Goal: Communication & Community: Answer question/provide support

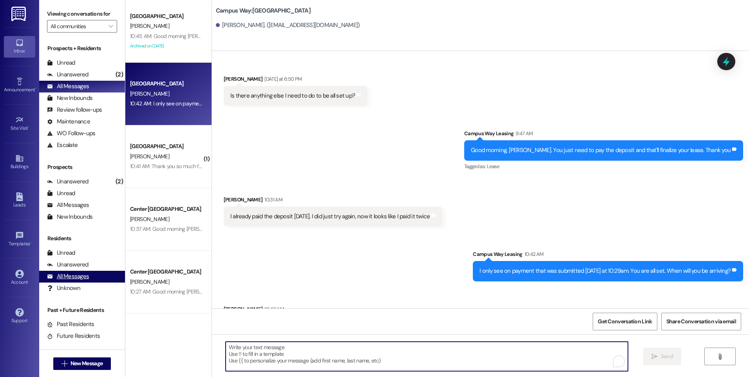
scroll to position [368, 0]
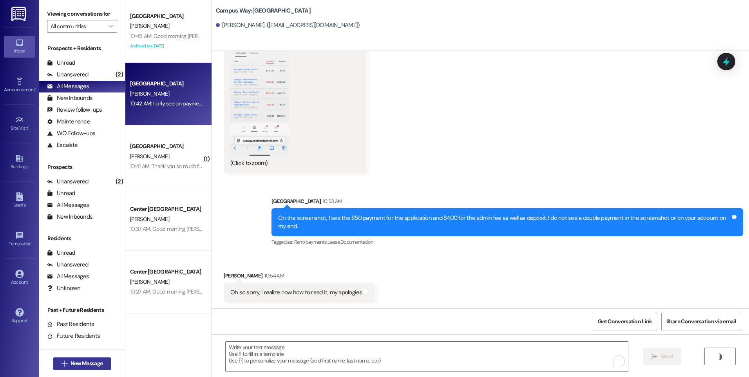
click at [101, 364] on span "New Message" at bounding box center [86, 363] width 35 height 8
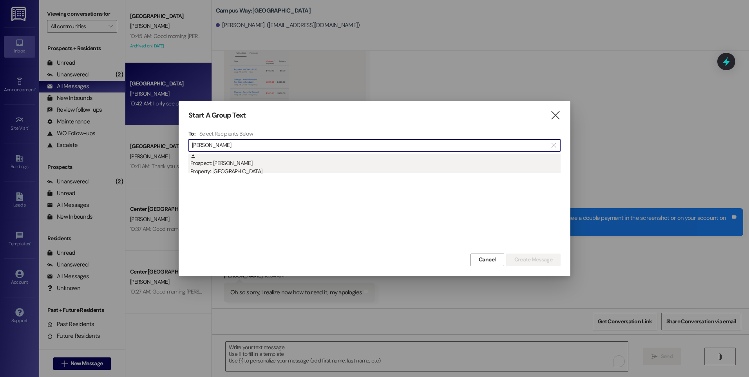
type input "[PERSON_NAME]"
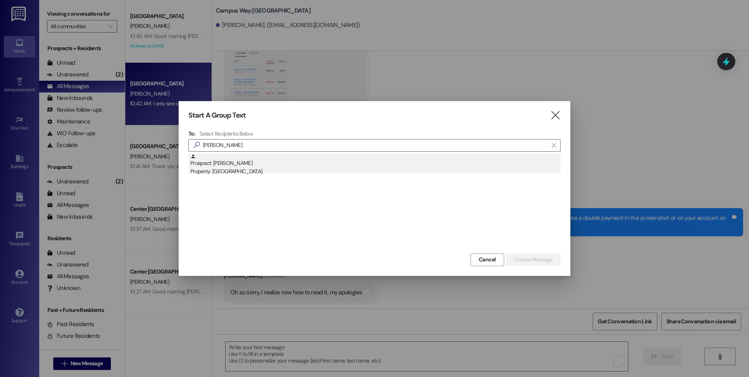
click at [259, 159] on div "Prospect: christopher diaz Property: Campus Edge" at bounding box center [375, 164] width 370 height 22
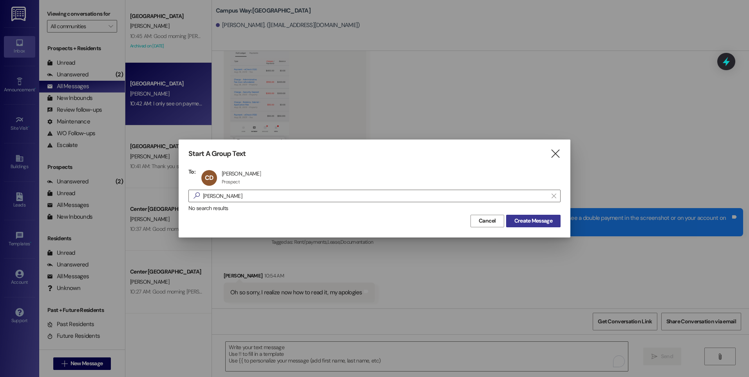
click at [542, 220] on span "Create Message" at bounding box center [533, 221] width 38 height 8
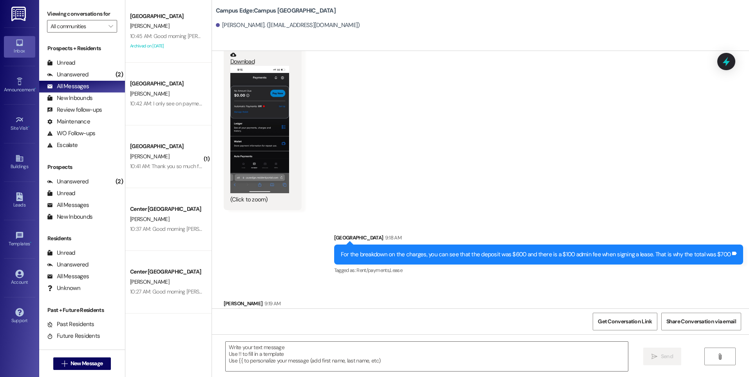
scroll to position [4476, 0]
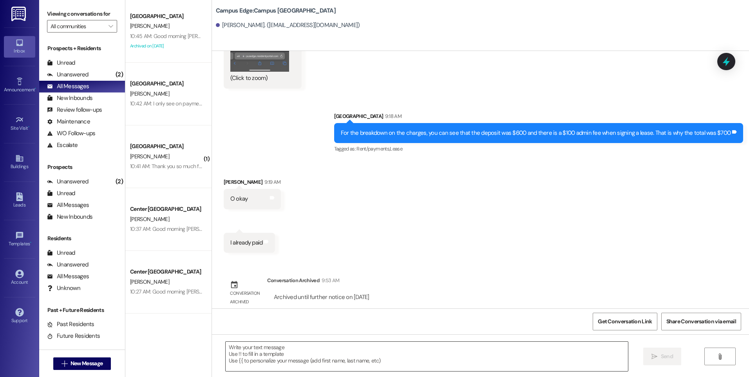
click at [411, 358] on textarea at bounding box center [427, 355] width 402 height 29
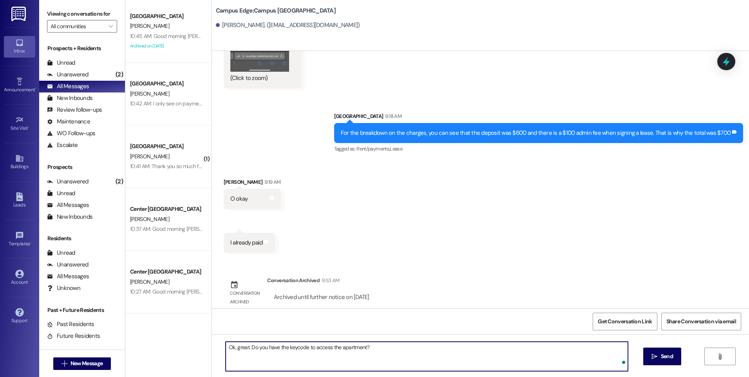
type textarea "Ok, great. Do you have the keycode to access the apartment?"
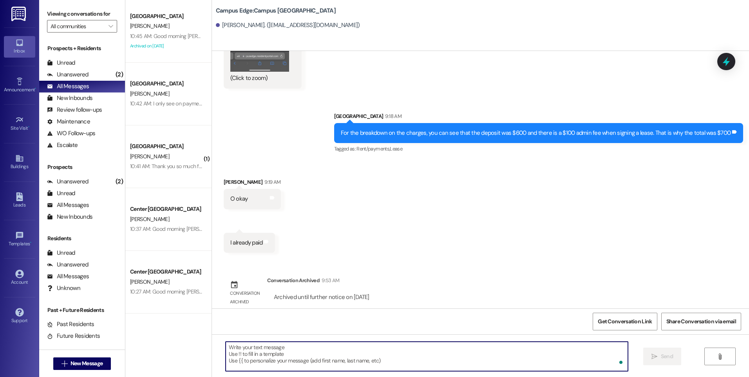
scroll to position [4418, 0]
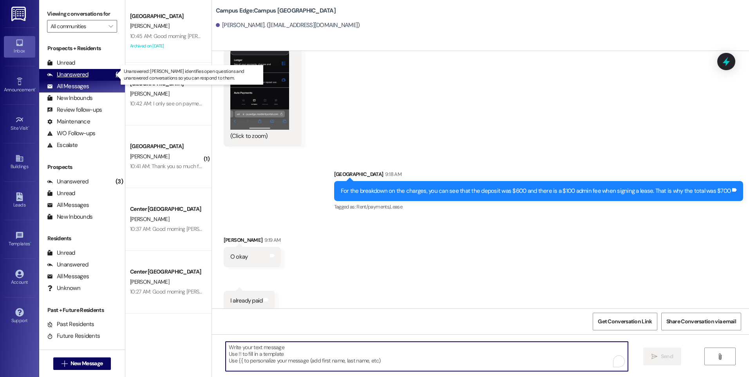
click at [83, 73] on div "Unanswered" at bounding box center [68, 74] width 42 height 8
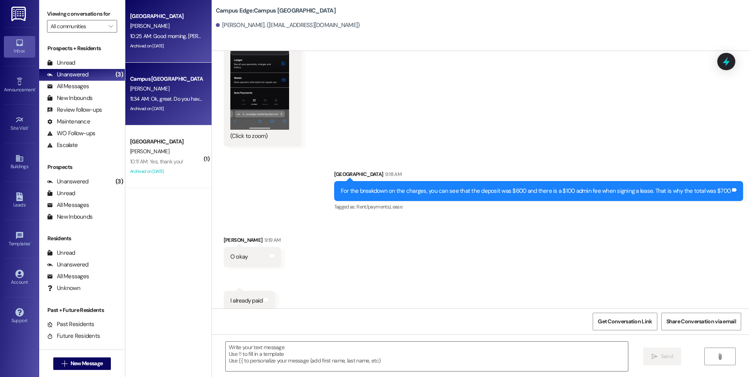
click at [163, 18] on div "[GEOGRAPHIC_DATA]" at bounding box center [166, 16] width 72 height 8
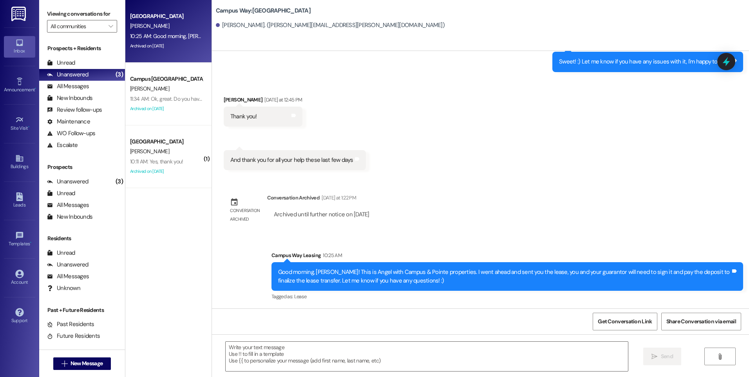
scroll to position [796, 0]
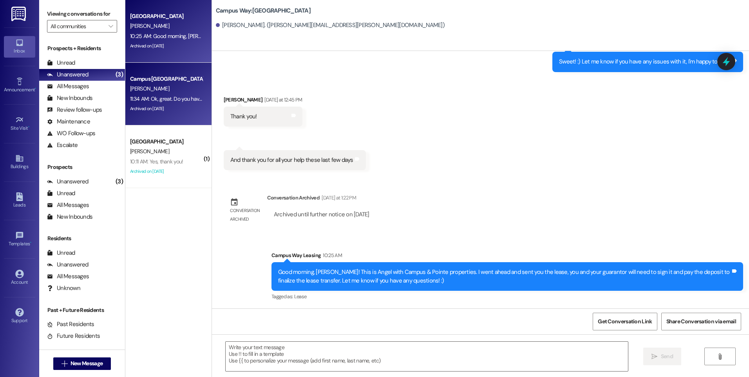
click at [175, 95] on div "11:34 AM: Ok, great. Do you have the keycode to access the apartment? 11:34 AM:…" at bounding box center [210, 98] width 161 height 7
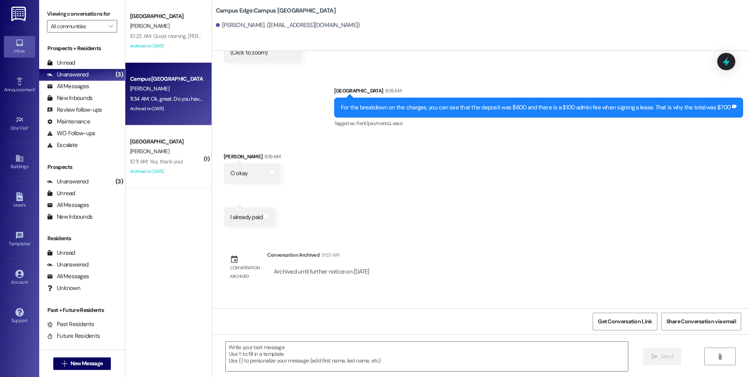
scroll to position [4530, 0]
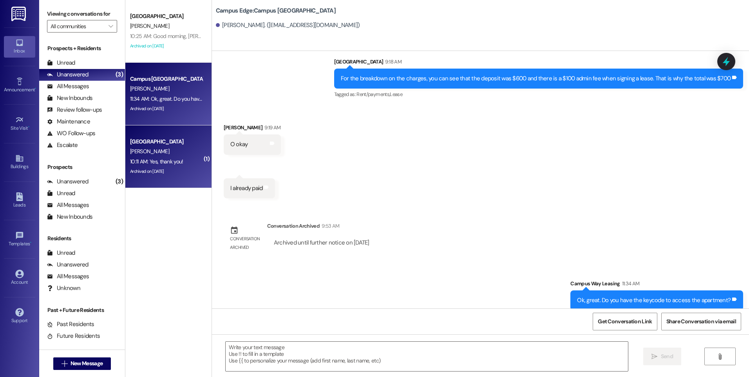
click at [151, 151] on div "A. Jolley" at bounding box center [166, 151] width 74 height 10
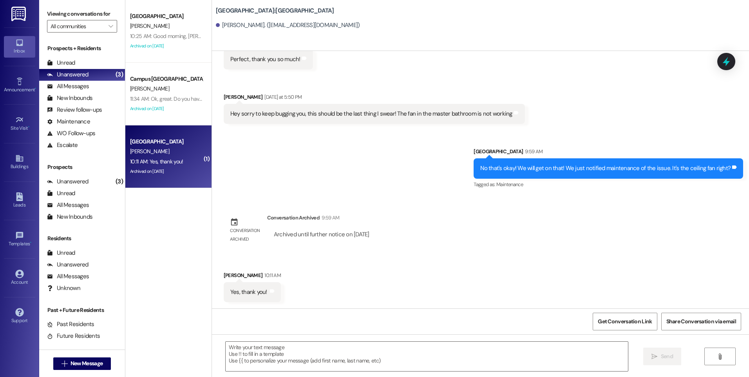
scroll to position [1335, 0]
click at [728, 70] on div at bounding box center [725, 61] width 23 height 22
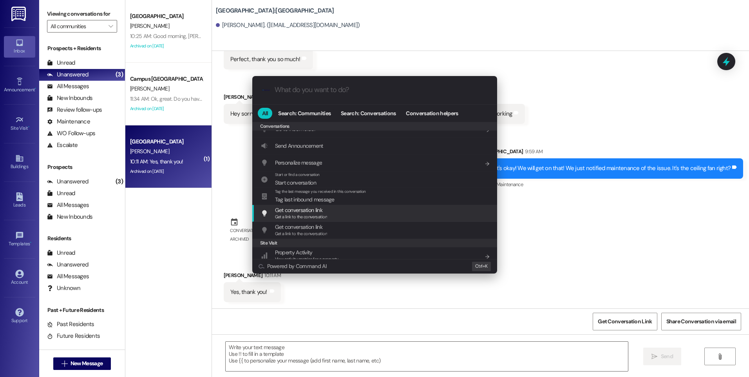
scroll to position [341, 0]
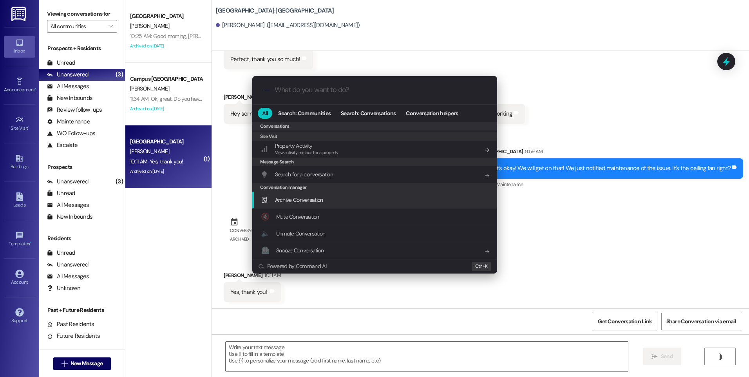
click at [307, 203] on span "Archive Conversation" at bounding box center [299, 199] width 48 height 9
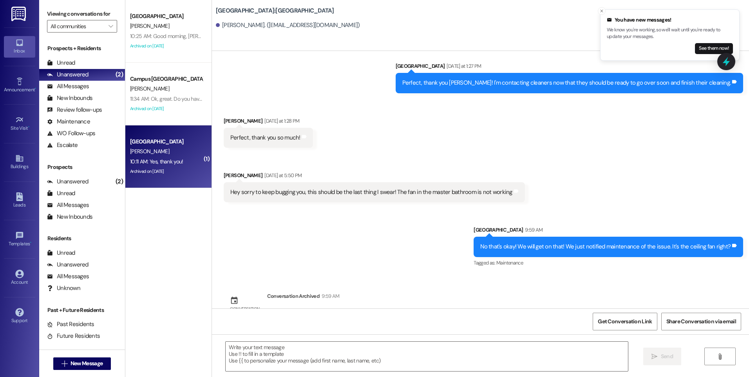
scroll to position [1335, 0]
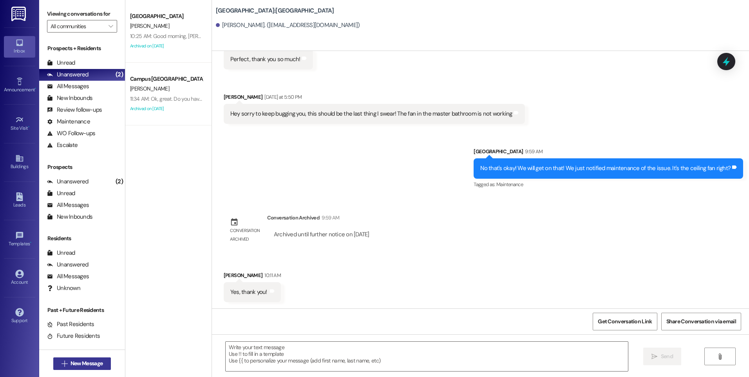
click at [97, 365] on span "New Message" at bounding box center [86, 363] width 32 height 8
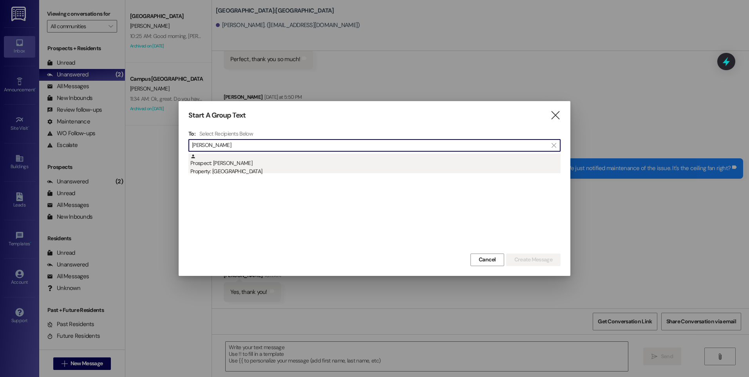
type input "dani pete"
click at [231, 173] on div "Property: East Pointe" at bounding box center [375, 171] width 370 height 8
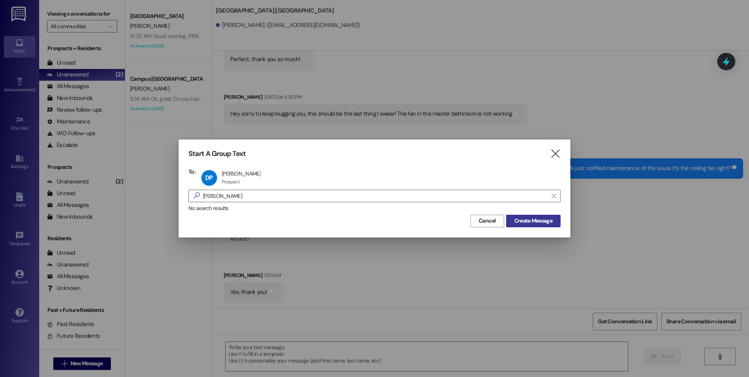
click at [518, 225] on button "Create Message" at bounding box center [533, 221] width 54 height 13
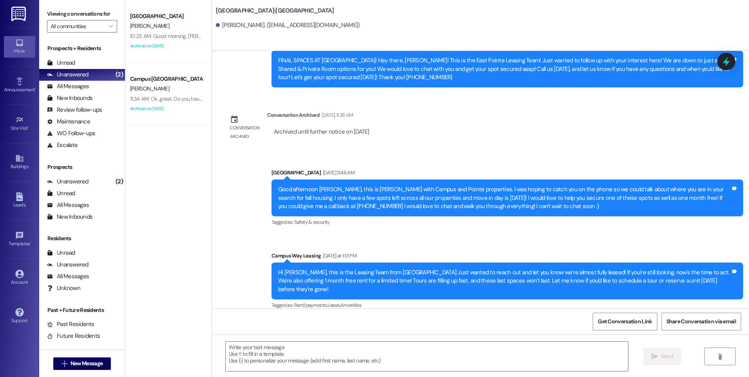
scroll to position [201, 0]
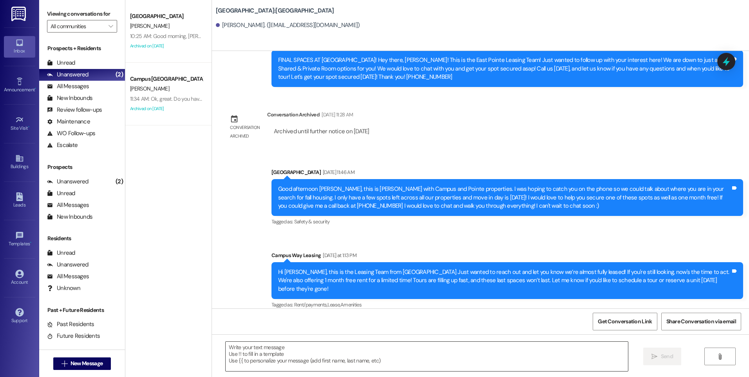
click at [373, 355] on textarea at bounding box center [427, 355] width 402 height 29
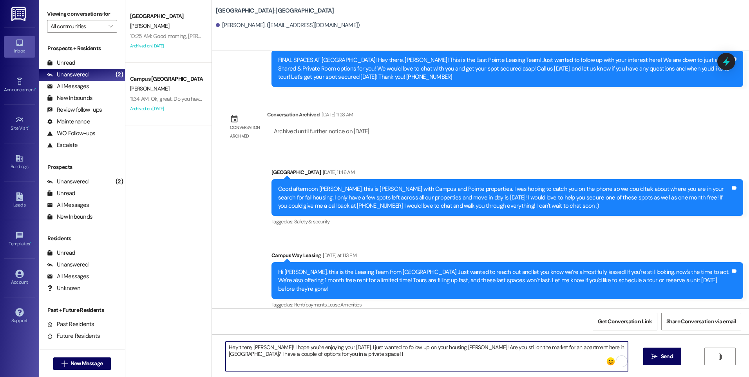
click at [240, 353] on textarea "Hey there, Dani! I hope you're enjoying your Friday. I just wanted to follow up…" at bounding box center [427, 355] width 402 height 29
drag, startPoint x: 248, startPoint y: 353, endPoint x: 263, endPoint y: 353, distance: 14.5
click at [263, 353] on textarea "Hey there, Dani! I hope you're enjoying your Friday. I just wanted to follow up…" at bounding box center [427, 355] width 402 height 29
click at [280, 354] on textarea "Hey there, Dani! I hope you're enjoying your Friday. I just wanted to follow up…" at bounding box center [427, 355] width 402 height 29
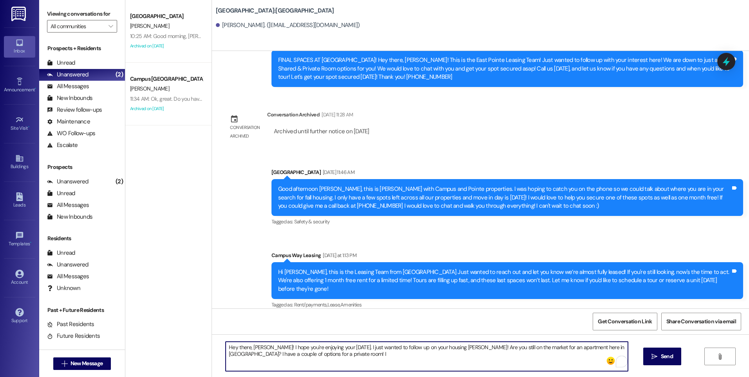
click at [297, 354] on textarea "Hey there, Dani! I hope you're enjoying your Friday. I just wanted to follow up…" at bounding box center [427, 355] width 402 height 29
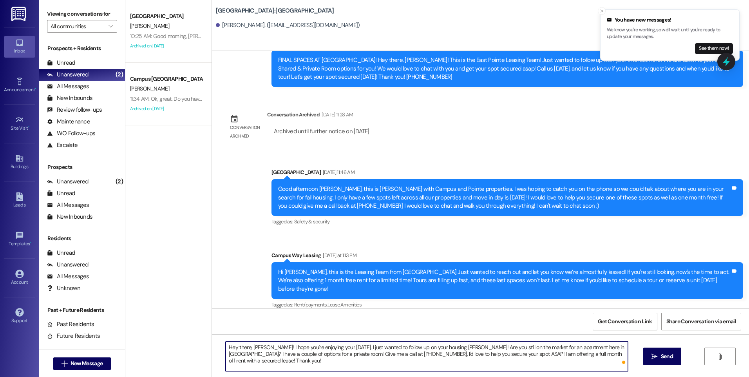
click at [339, 347] on textarea "Hey there, Dani! I hope you're enjoying your Friday. I just wanted to follow up…" at bounding box center [427, 355] width 402 height 29
click at [437, 348] on textarea "Hey there, Dani! I hope you're enjoying your Friday. This is Angel with Campus …" at bounding box center [427, 355] width 402 height 29
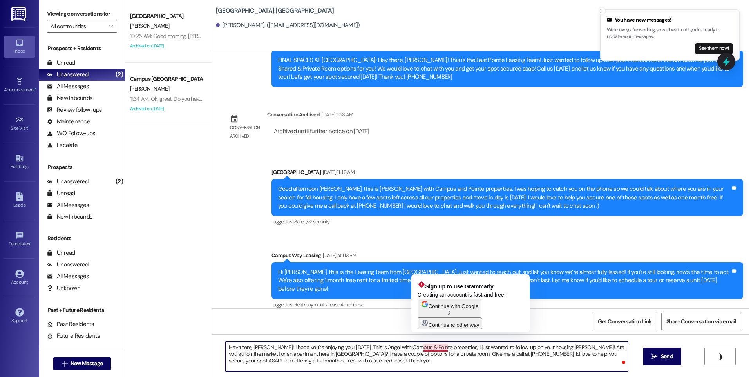
click at [441, 348] on textarea "Hey there, Dani! I hope you're enjoying your Friday. This is Angel with Campus …" at bounding box center [427, 355] width 402 height 29
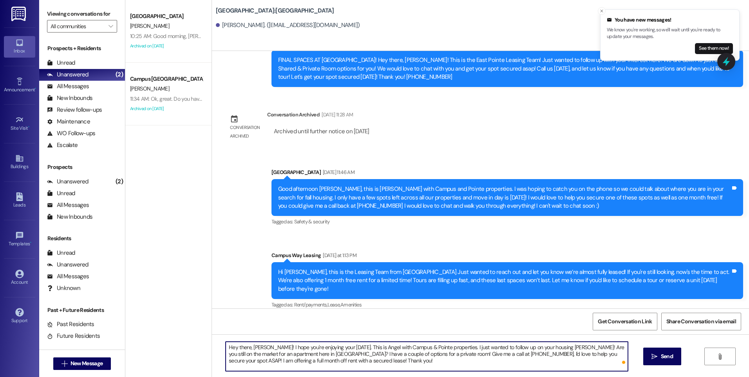
drag, startPoint x: 518, startPoint y: 347, endPoint x: 552, endPoint y: 348, distance: 33.7
click at [552, 348] on textarea "Hey there, Dani! I hope you're enjoying your Friday. This is Angel with Campus …" at bounding box center [427, 355] width 402 height 29
click at [502, 347] on textarea "Hey there, Dani! I hope you're enjoying your Friday. This is Angel with Campus …" at bounding box center [427, 355] width 402 height 29
click at [363, 360] on textarea "Hey there, Dani! I hope you're enjoying your Friday. This is Angel with Campus …" at bounding box center [427, 355] width 402 height 29
type textarea "Hey there, Dani! I hope you're enjoying your Friday. This is Angel with Campus …"
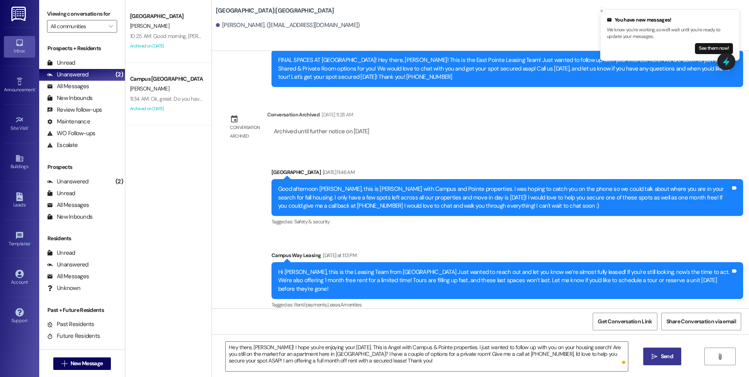
click at [664, 357] on span "Send" at bounding box center [667, 356] width 12 height 8
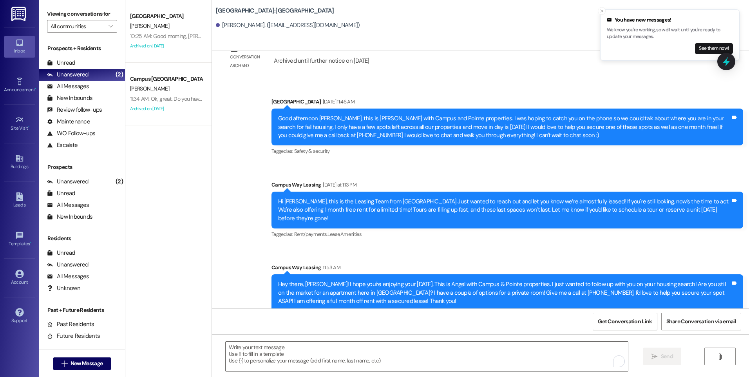
scroll to position [273, 0]
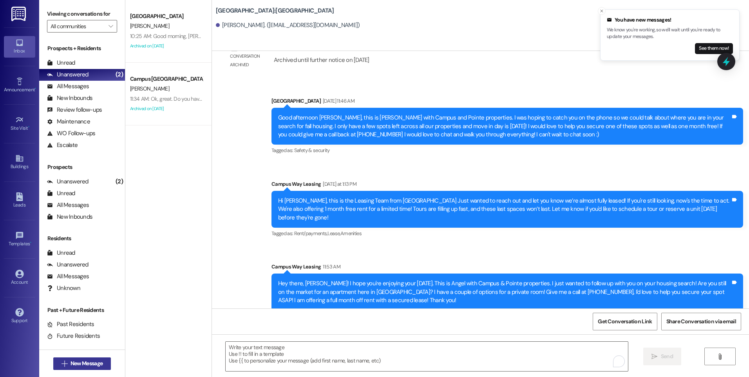
click at [71, 359] on span "New Message" at bounding box center [86, 363] width 32 height 8
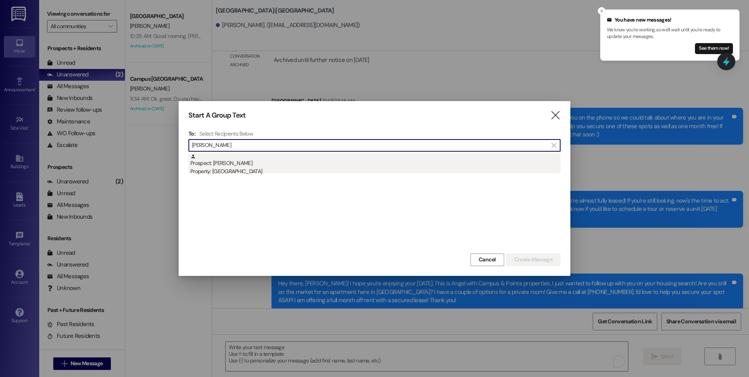
type input "kate moor"
click at [249, 161] on div "Prospect: Kate Moore Property: East Pointe" at bounding box center [375, 164] width 370 height 22
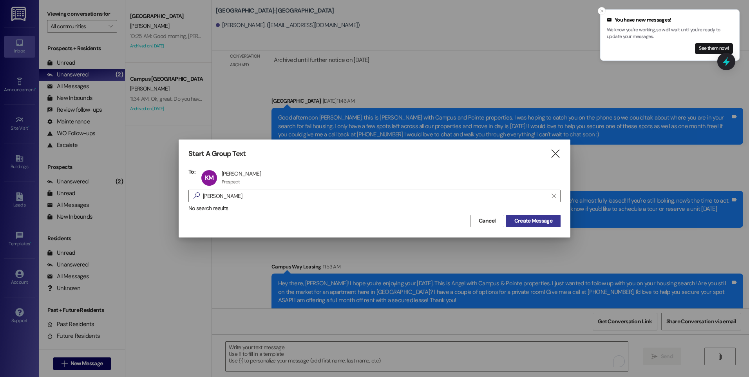
click at [523, 220] on span "Create Message" at bounding box center [533, 221] width 38 height 8
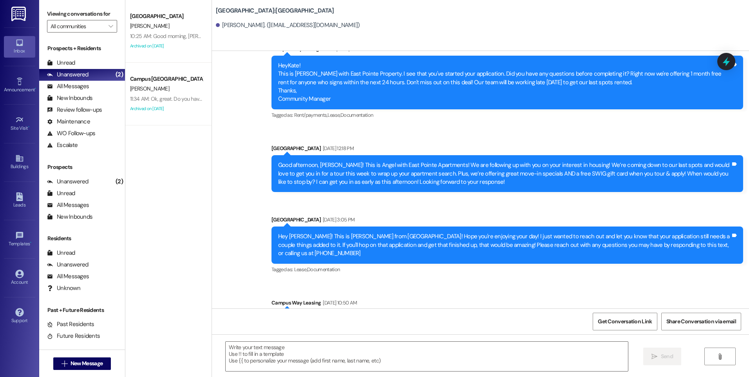
scroll to position [672, 0]
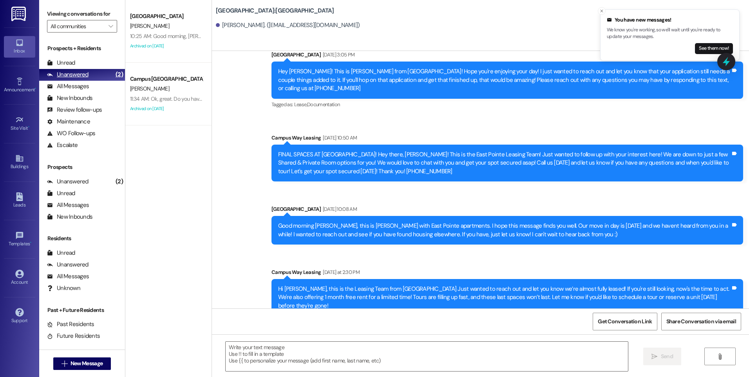
click at [72, 77] on div "Unanswered" at bounding box center [68, 74] width 42 height 8
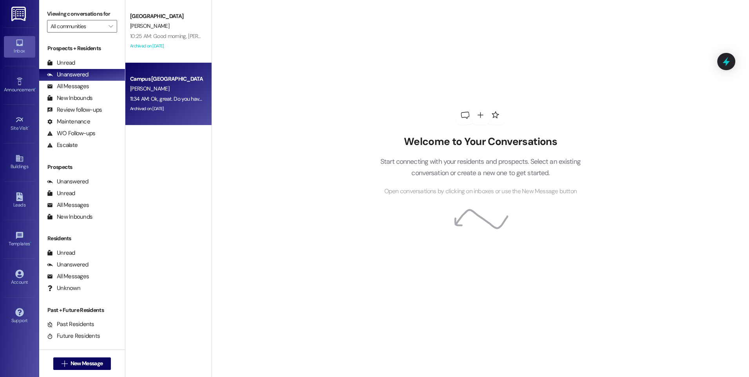
click at [175, 88] on div "[PERSON_NAME]" at bounding box center [166, 89] width 74 height 10
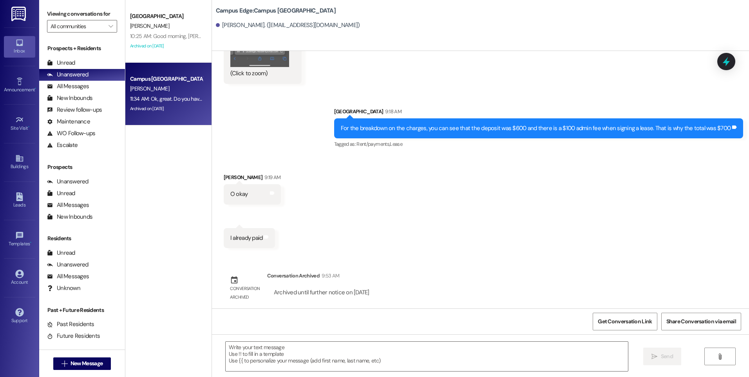
scroll to position [4530, 0]
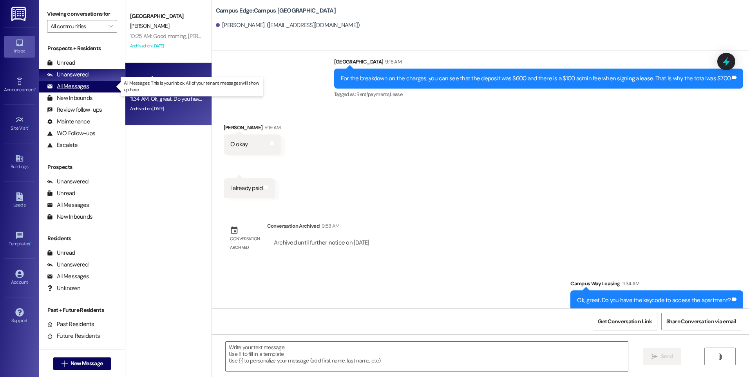
click at [71, 88] on div "All Messages" at bounding box center [68, 86] width 42 height 8
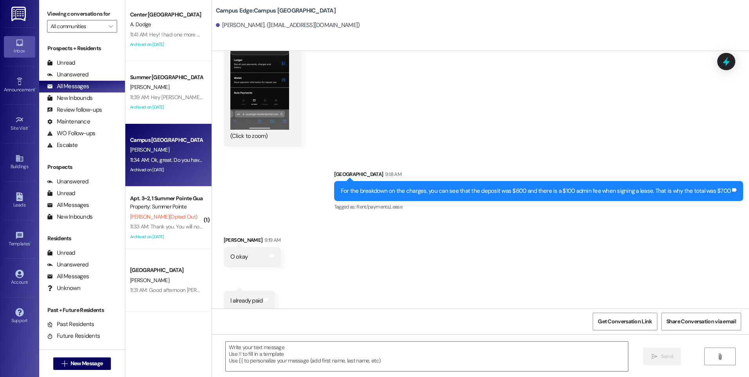
scroll to position [431, 0]
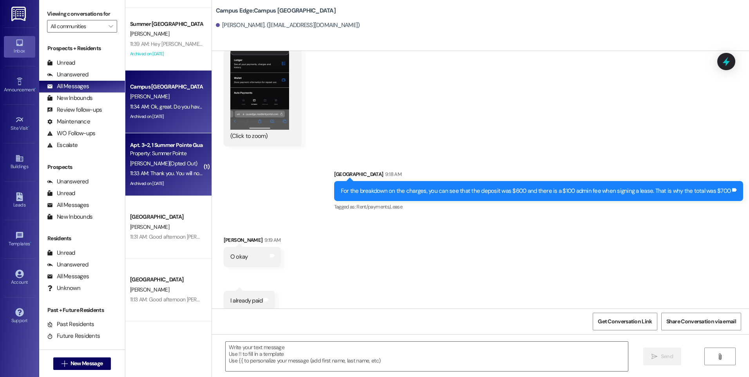
click at [173, 168] on div "11:33 AM: Thank you. You will no longer receive texts from this thread. Please …" at bounding box center [166, 173] width 74 height 10
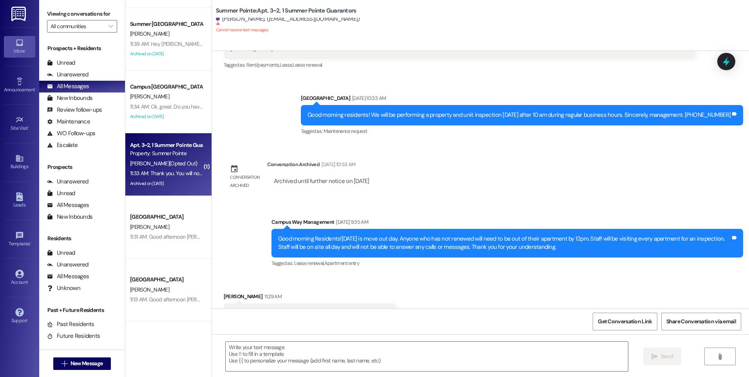
scroll to position [988, 0]
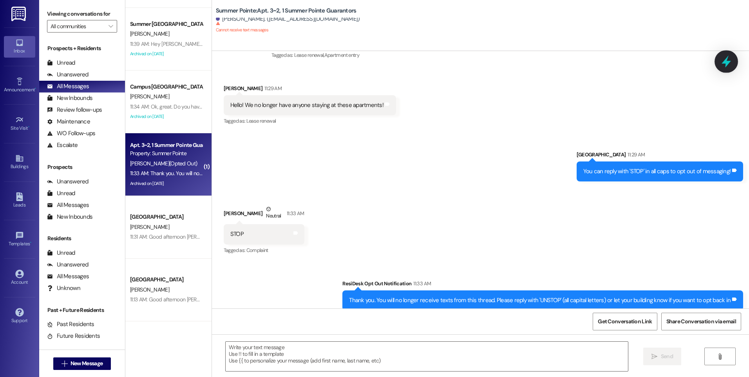
click at [731, 63] on icon at bounding box center [725, 61] width 13 height 13
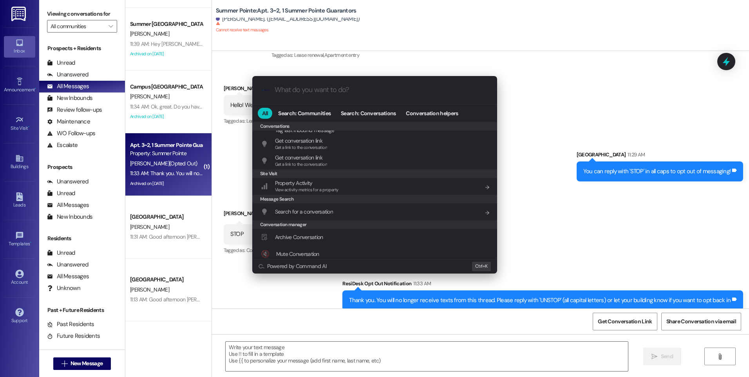
scroll to position [341, 0]
click at [289, 202] on span "Archive Conversation" at bounding box center [299, 199] width 48 height 7
